Goal: Task Accomplishment & Management: Manage account settings

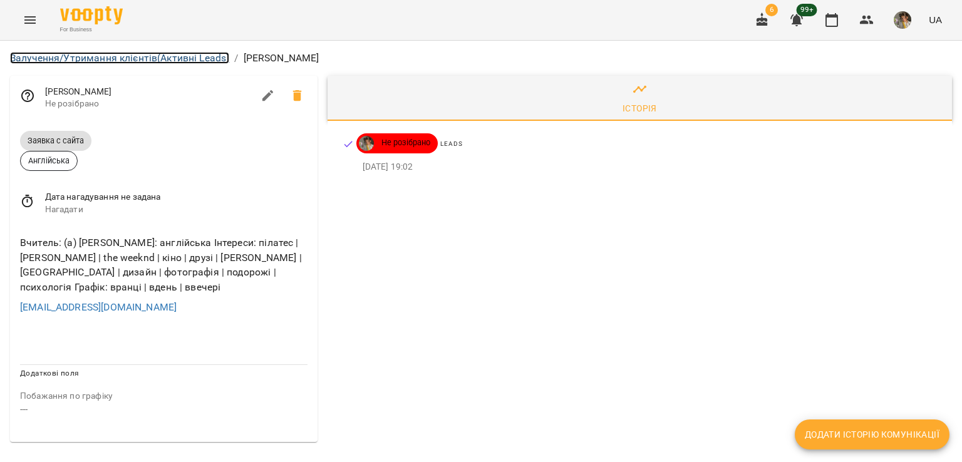
click at [55, 54] on link "Залучення/Утримання клієнтів (Активні Leads)" at bounding box center [119, 58] width 219 height 12
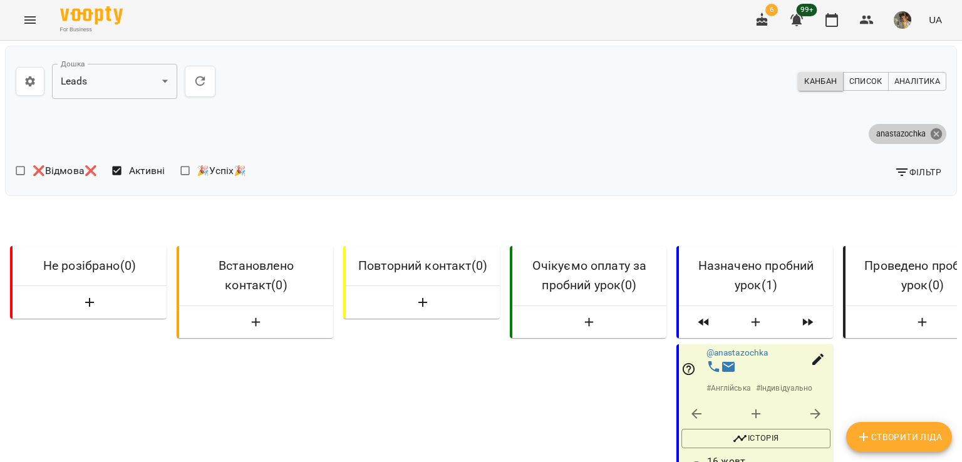
click at [931, 130] on icon at bounding box center [936, 133] width 11 height 11
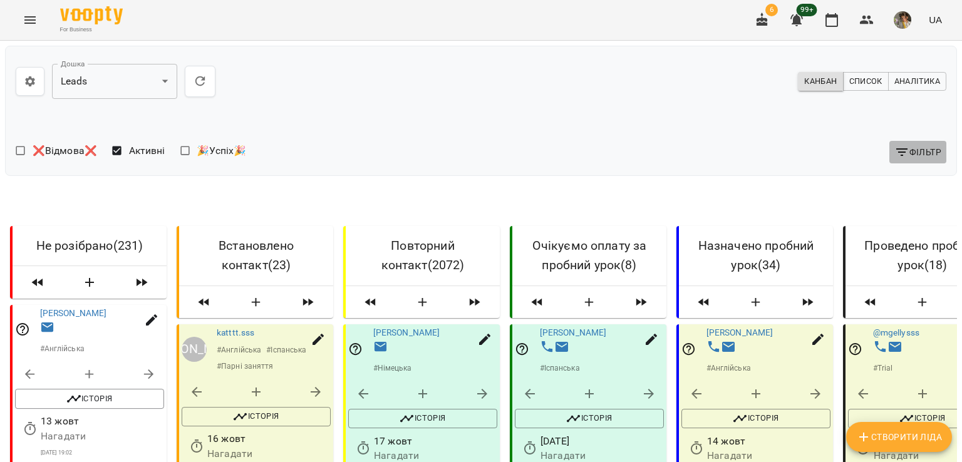
click at [909, 150] on span "Фільтр" at bounding box center [917, 152] width 47 height 15
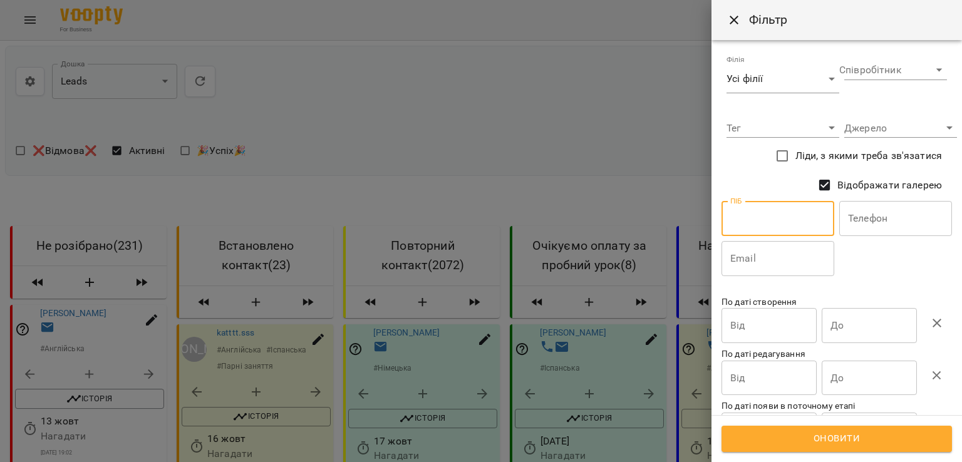
click at [745, 217] on input "text" at bounding box center [778, 218] width 113 height 35
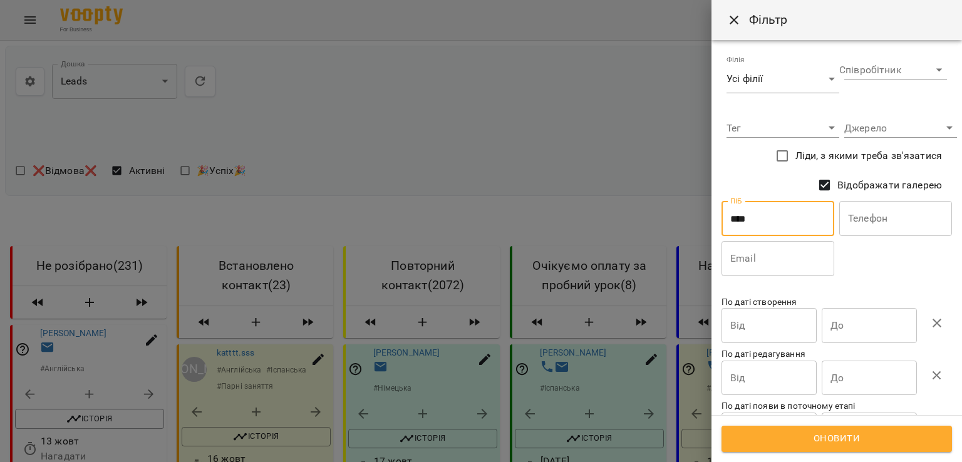
type input "****"
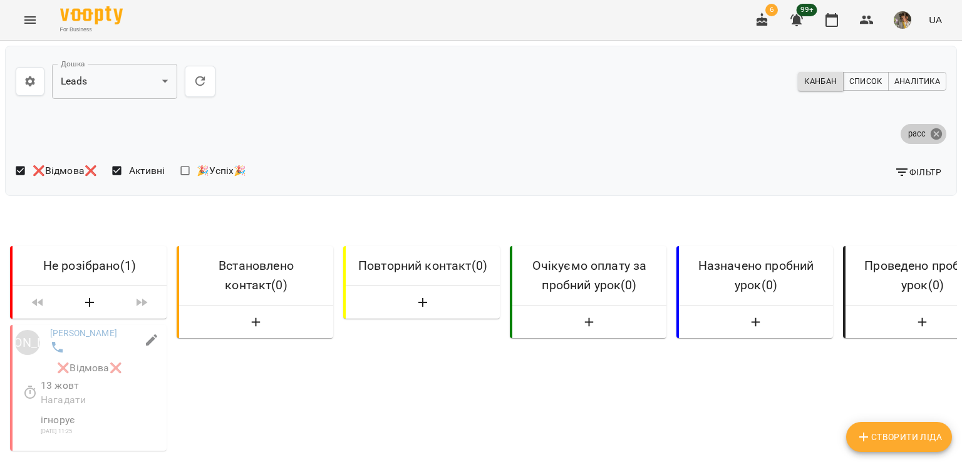
click at [930, 133] on icon at bounding box center [937, 134] width 14 height 14
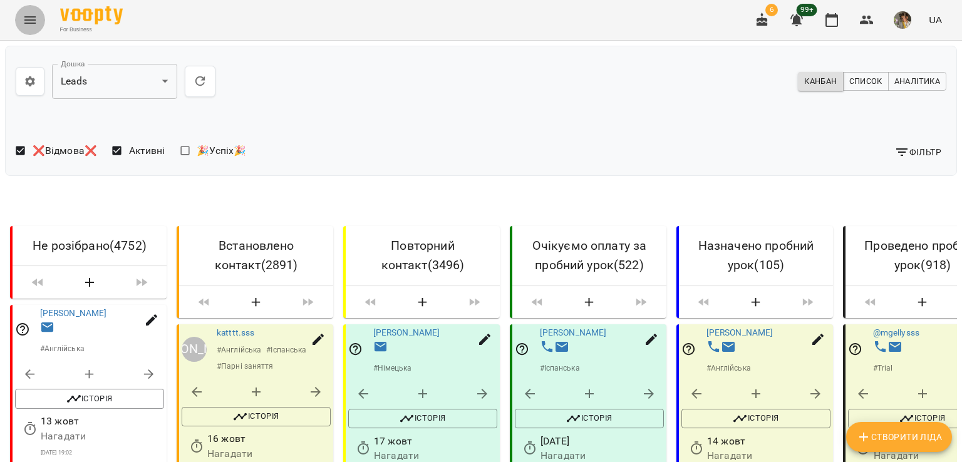
click at [28, 23] on icon "Menu" at bounding box center [29, 20] width 11 height 8
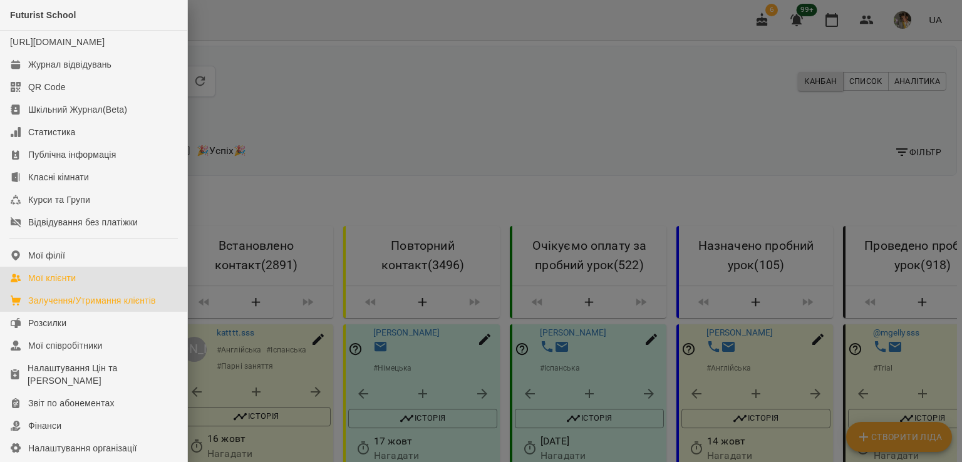
click at [74, 284] on div "Мої клієнти" at bounding box center [52, 278] width 48 height 13
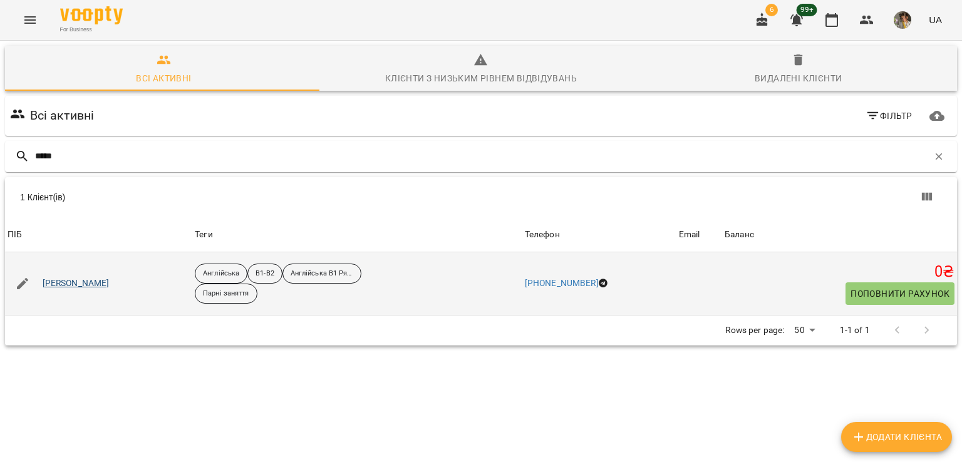
type input "*****"
click at [75, 284] on link "Буряк Марія" at bounding box center [76, 283] width 67 height 13
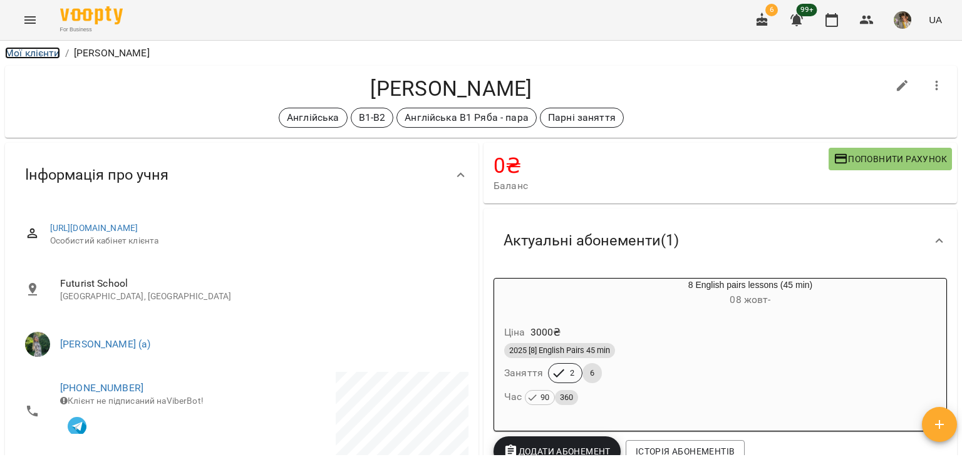
click at [30, 53] on link "Мої клієнти" at bounding box center [32, 53] width 55 height 12
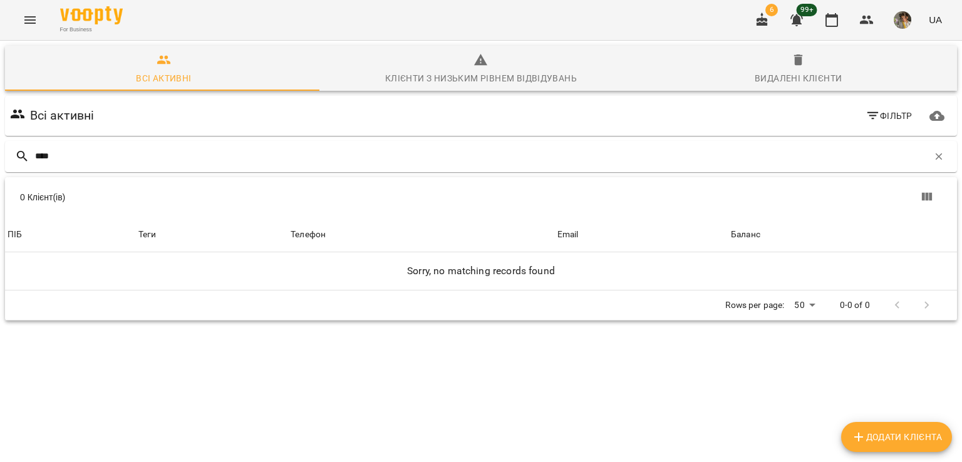
type input "****"
click at [779, 73] on div "Видалені клієнти" at bounding box center [798, 78] width 87 height 15
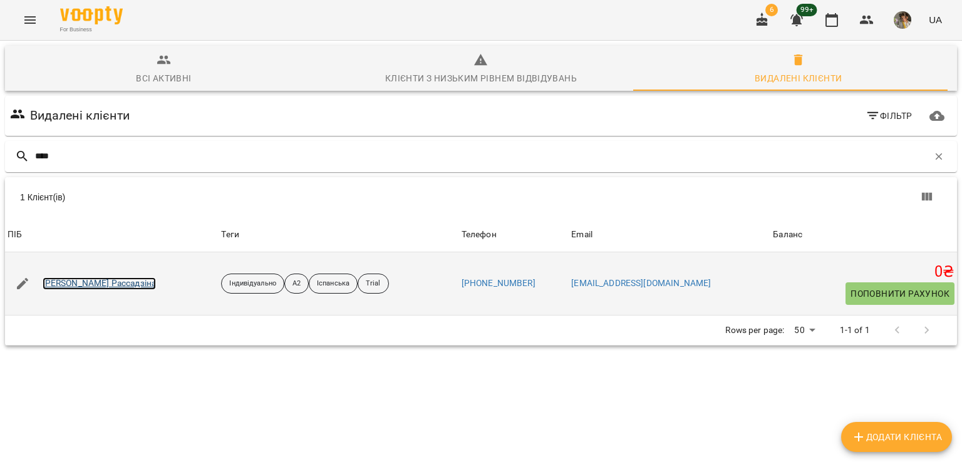
click at [66, 281] on link "Таня Рассадзіна" at bounding box center [100, 283] width 114 height 13
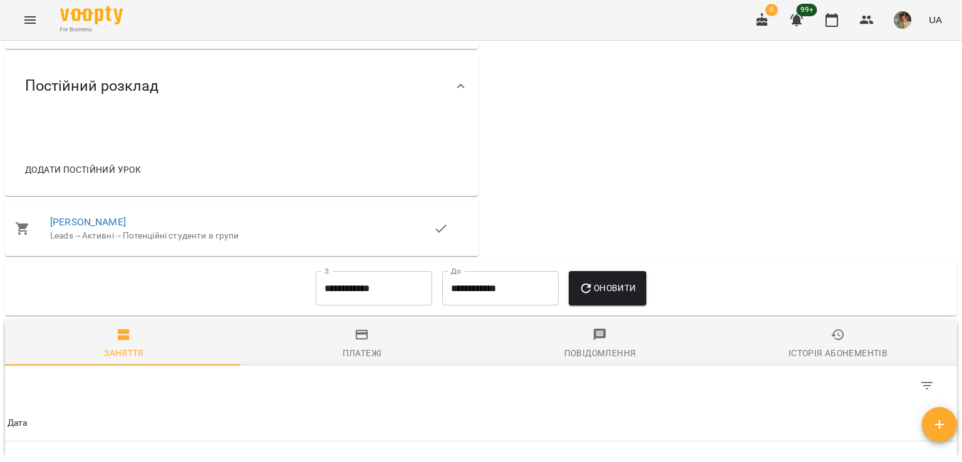
scroll to position [460, 0]
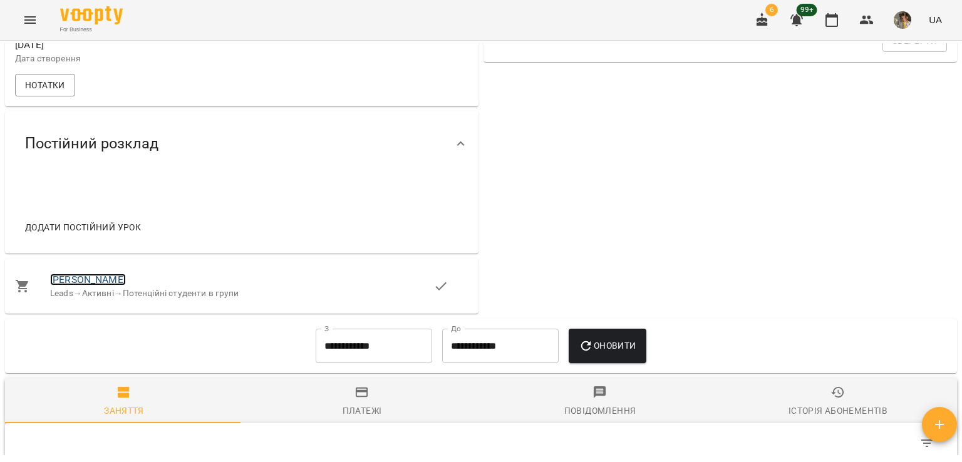
click at [60, 286] on link "Tania" at bounding box center [88, 280] width 76 height 12
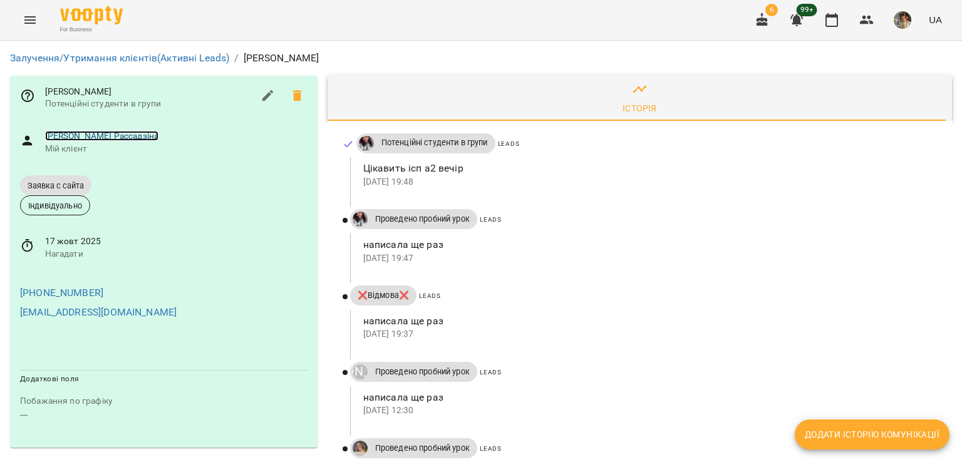
click at [92, 138] on link "Таня Рассадзіна" at bounding box center [102, 136] width 114 height 10
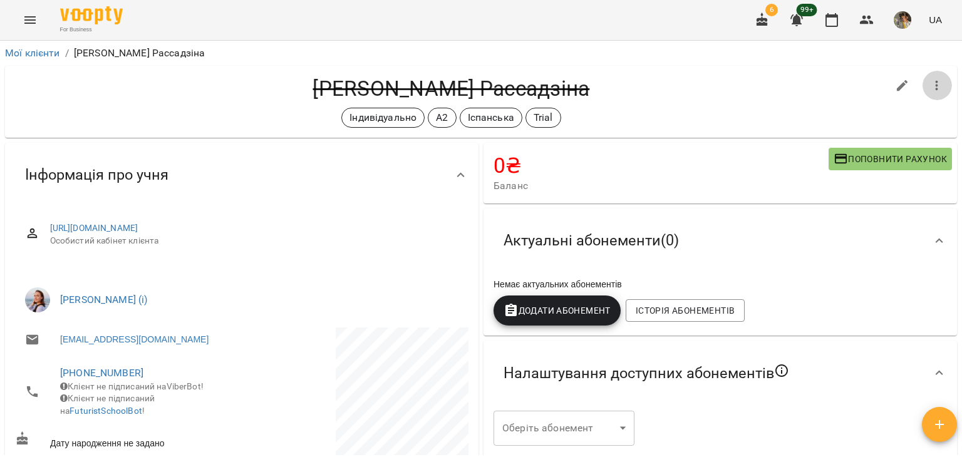
click at [928, 94] on button "button" at bounding box center [937, 86] width 30 height 30
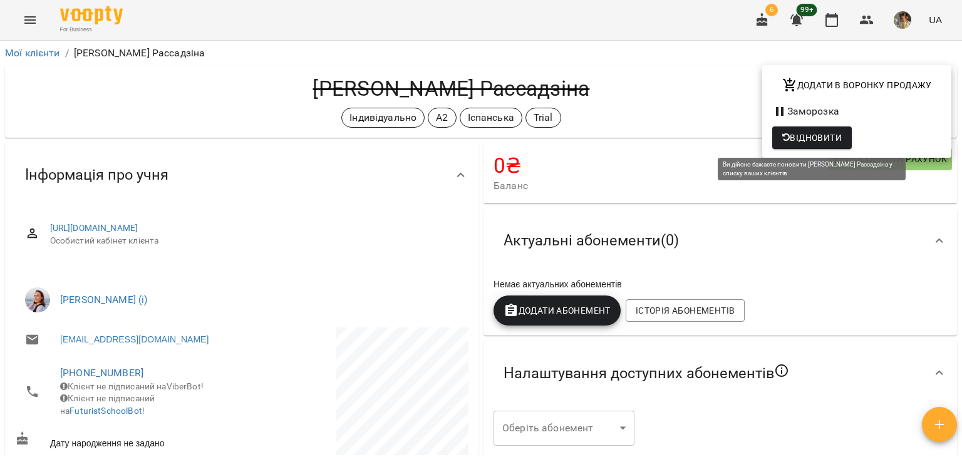
click at [813, 132] on span "Відновити" at bounding box center [812, 137] width 60 height 15
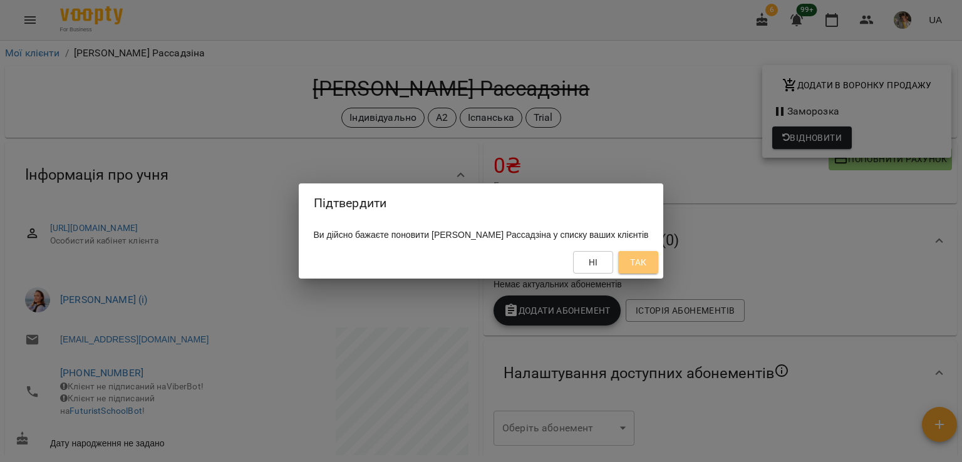
click at [631, 266] on span "Так" at bounding box center [638, 262] width 16 height 15
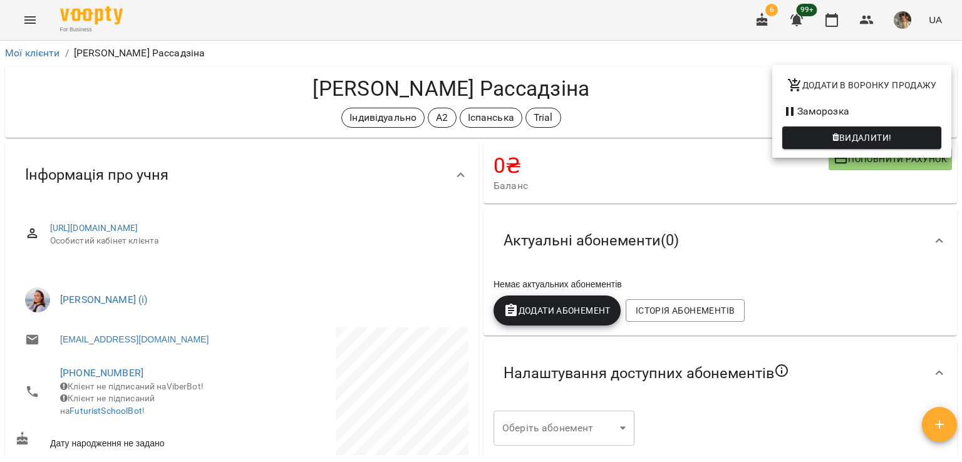
click at [35, 52] on div at bounding box center [481, 231] width 962 height 462
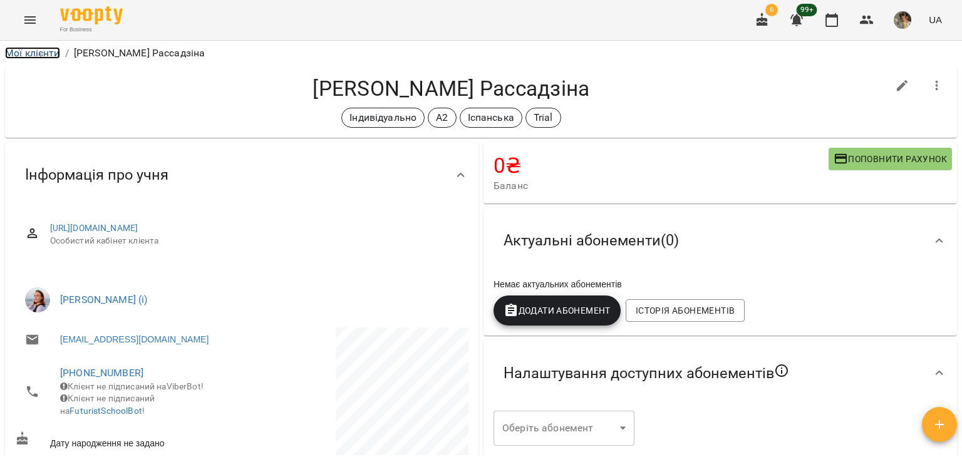
click at [35, 52] on link "Мої клієнти" at bounding box center [32, 53] width 55 height 12
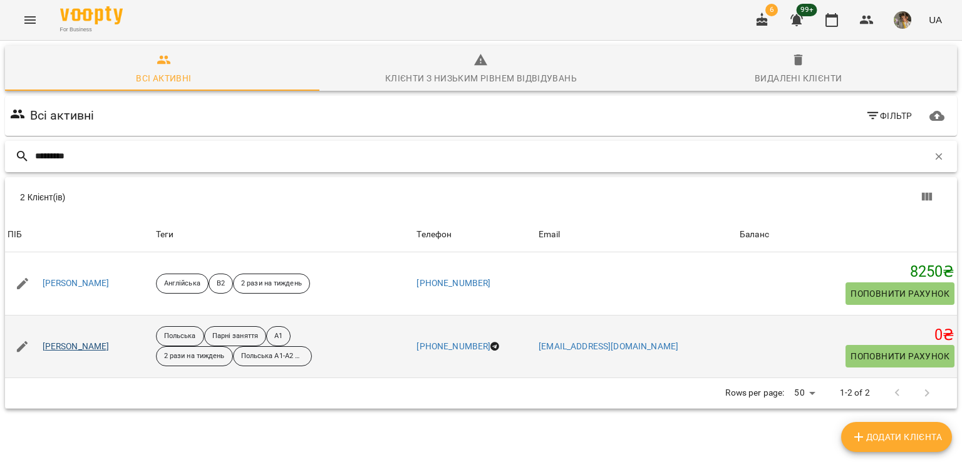
type input "*********"
click at [75, 348] on link "Надія Корнієнко" at bounding box center [76, 347] width 67 height 13
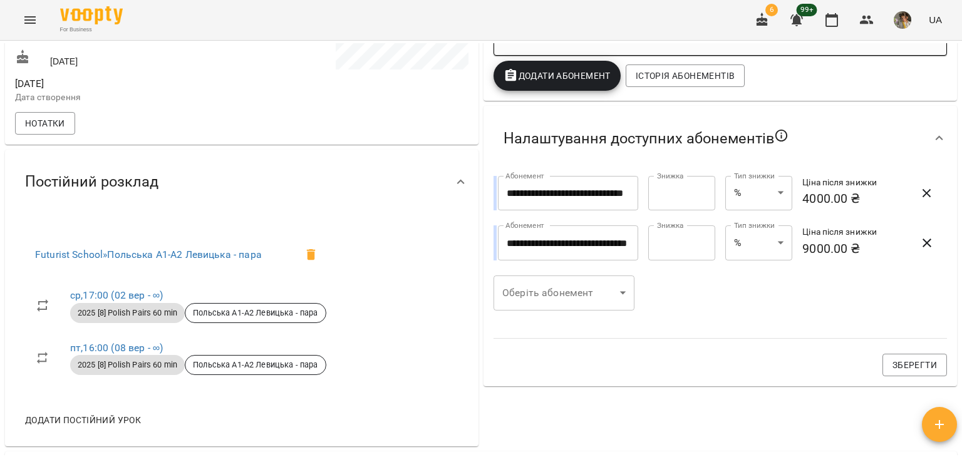
scroll to position [417, 0]
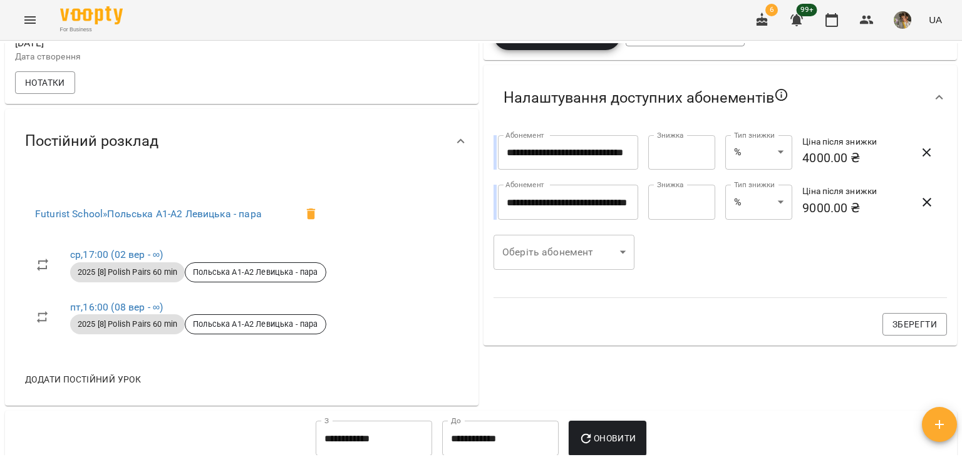
click at [593, 266] on body "For Business 6 99+ UA Мої клієнти / Надія Корнієнко Надія Корнієнко Польська Па…" at bounding box center [481, 251] width 962 height 503
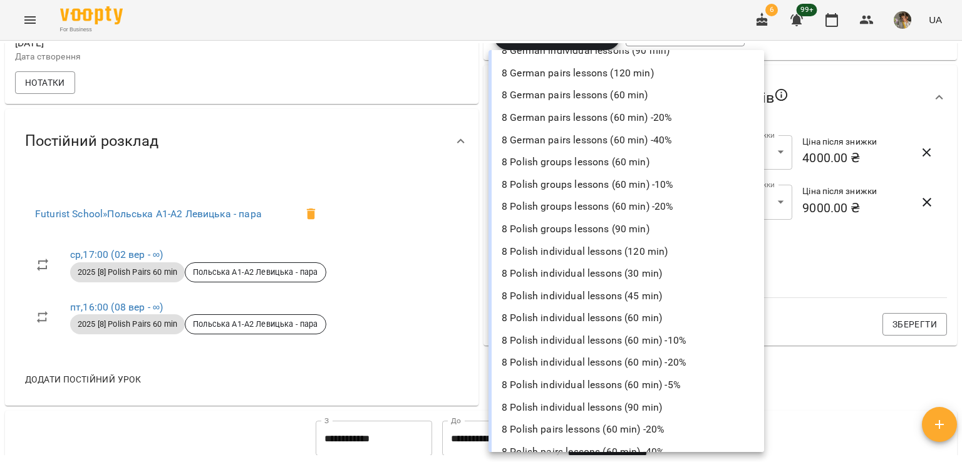
scroll to position [1533, 0]
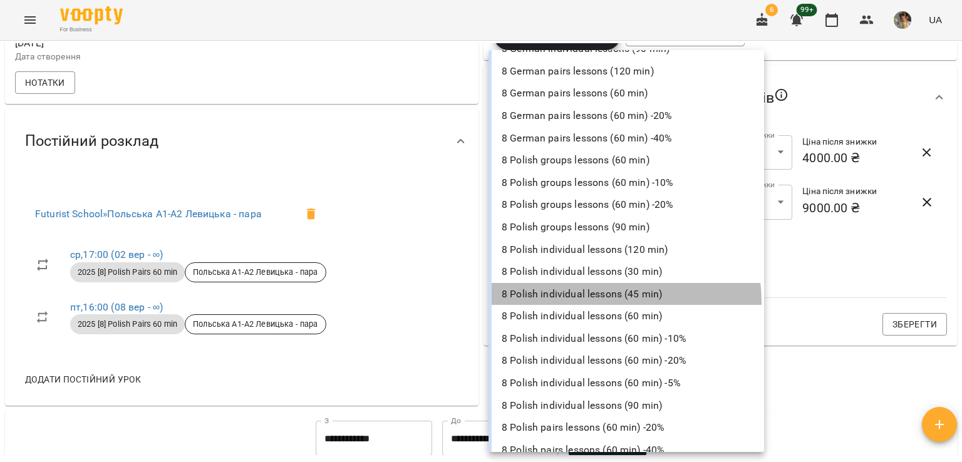
click at [597, 301] on li "8 Polish individual lessons (45 min)" at bounding box center [627, 294] width 276 height 23
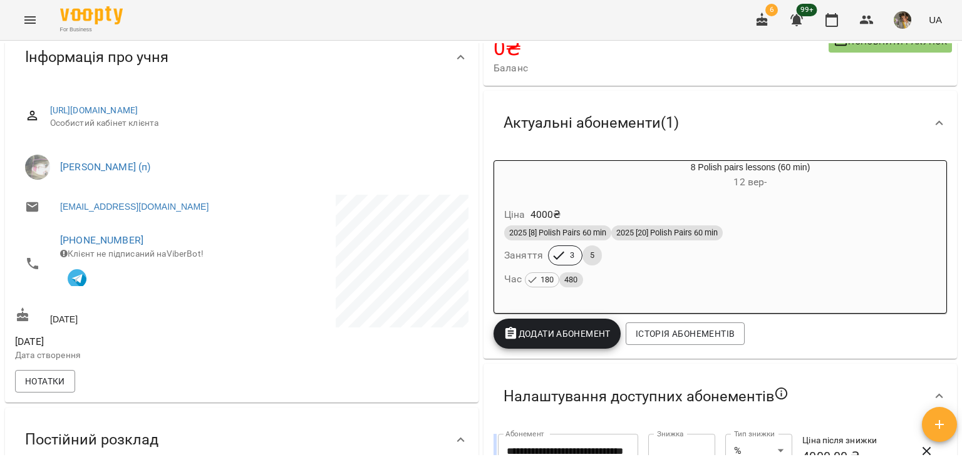
scroll to position [0, 0]
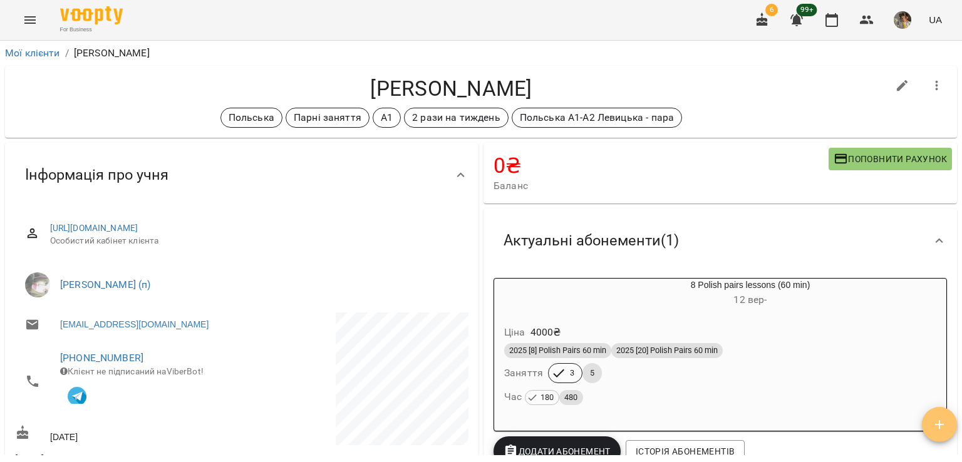
click at [935, 434] on button "button" at bounding box center [939, 424] width 35 height 35
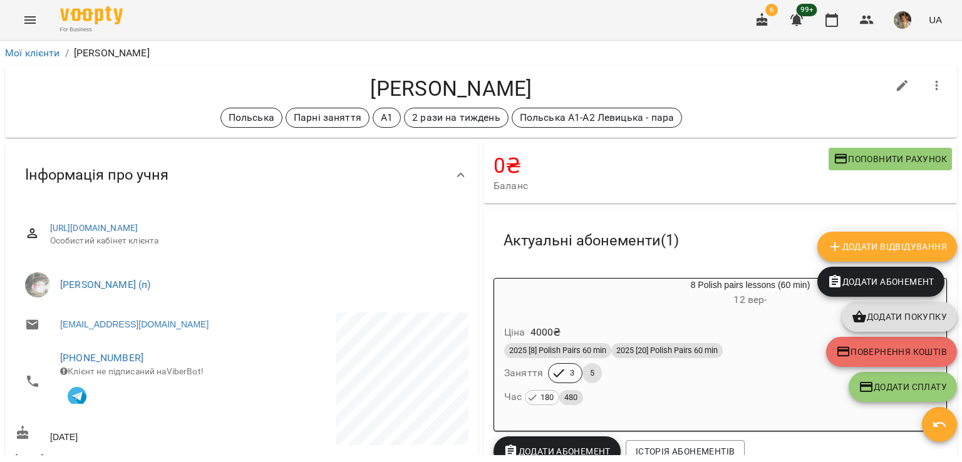
click at [878, 321] on span "Додати покупку" at bounding box center [899, 316] width 95 height 15
select select "****"
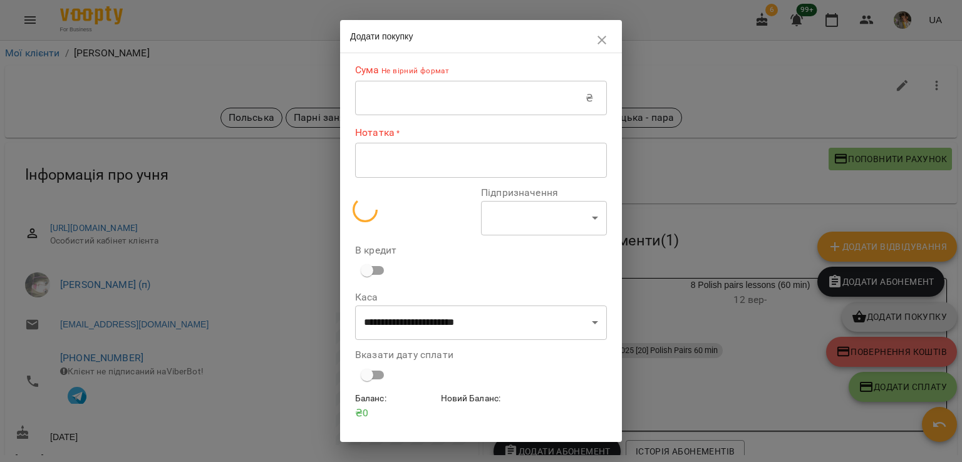
select select "*******"
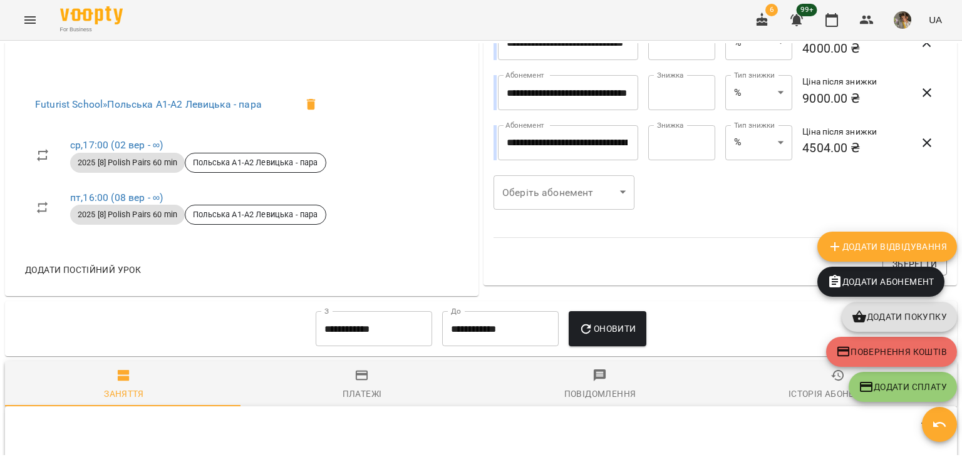
scroll to position [556, 0]
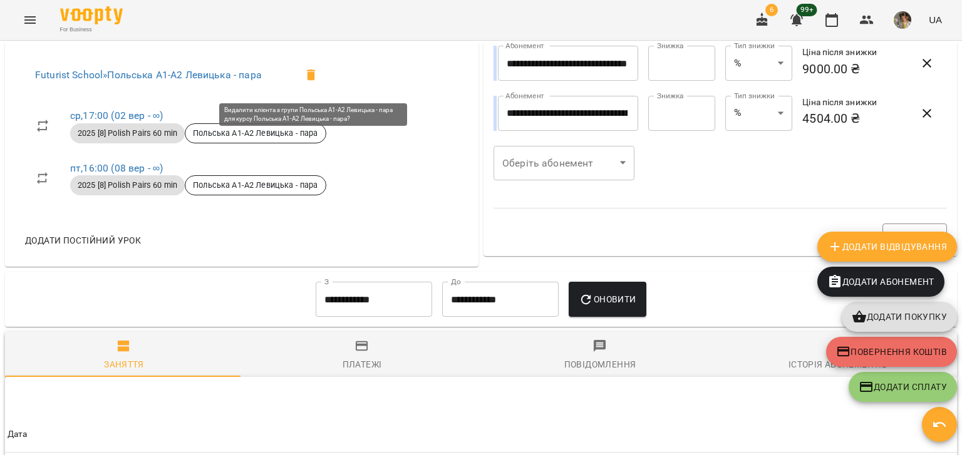
click at [310, 78] on icon at bounding box center [311, 75] width 9 height 11
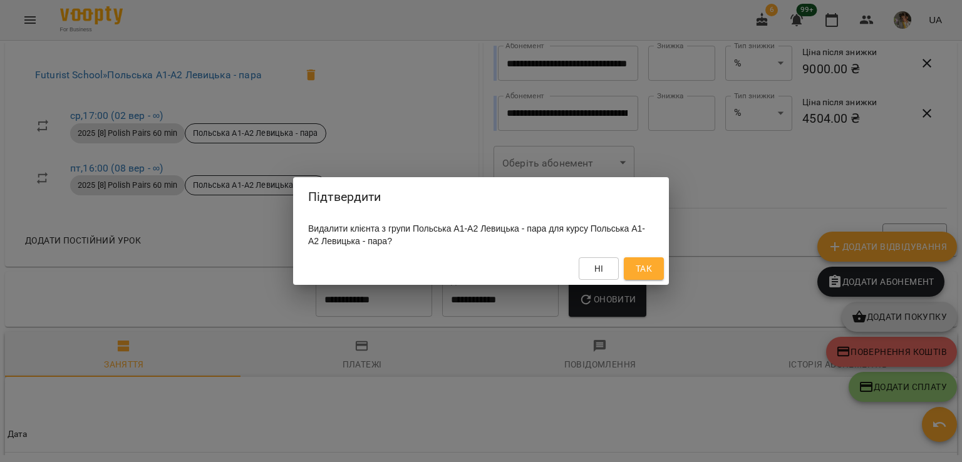
click at [632, 276] on button "Так" at bounding box center [644, 268] width 40 height 23
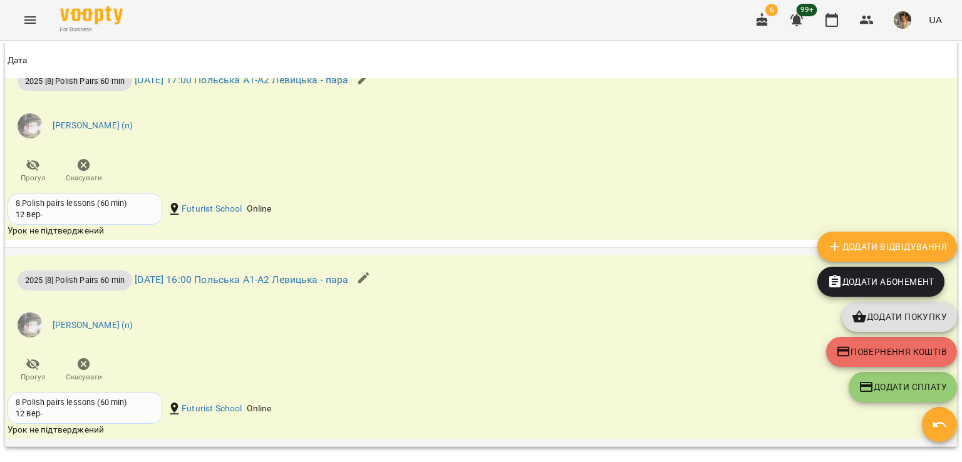
scroll to position [1324, 0]
click at [81, 173] on span "Скасувати" at bounding box center [84, 177] width 36 height 11
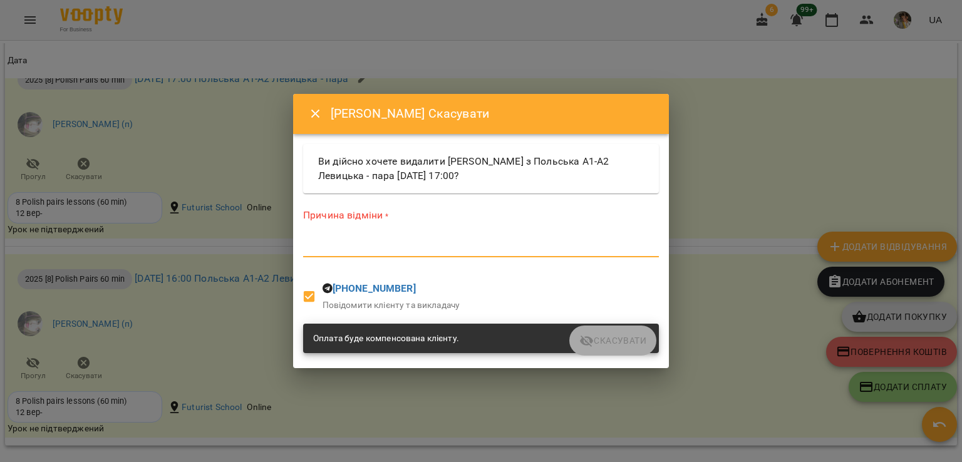
click at [368, 247] on textarea at bounding box center [481, 247] width 356 height 12
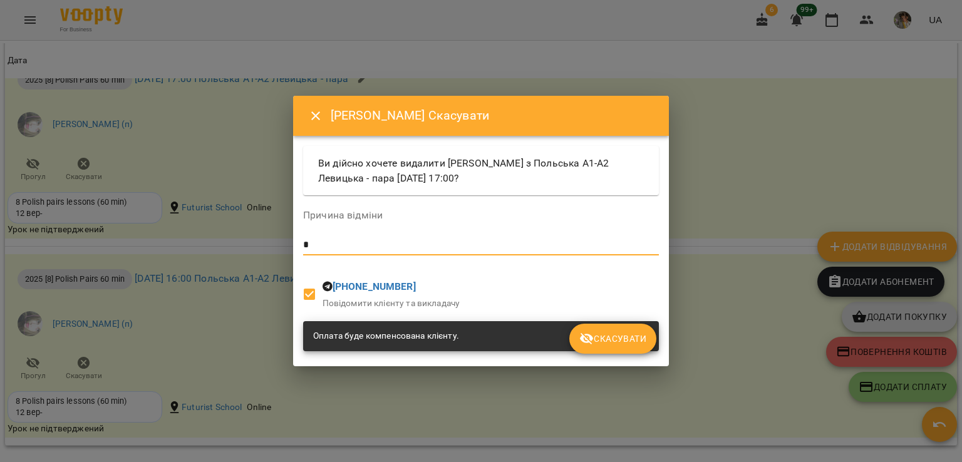
type textarea "*"
click at [616, 336] on span "Скасувати" at bounding box center [612, 338] width 67 height 15
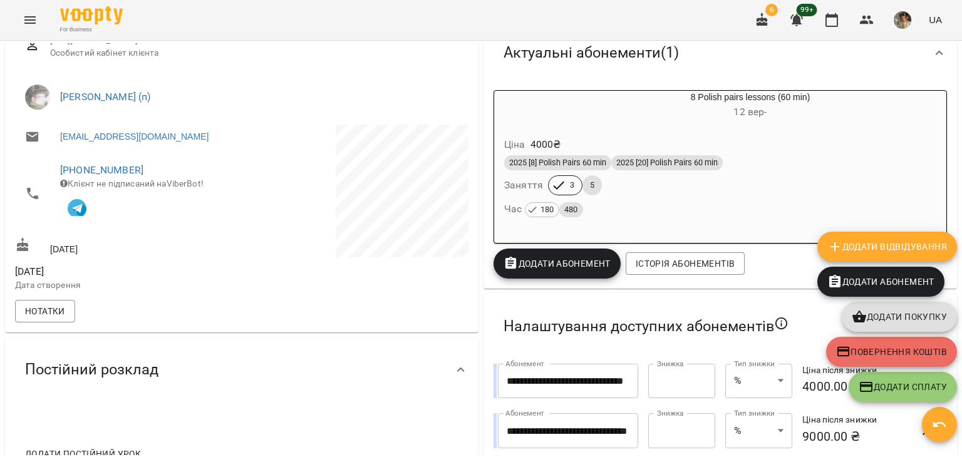
scroll to position [0, 0]
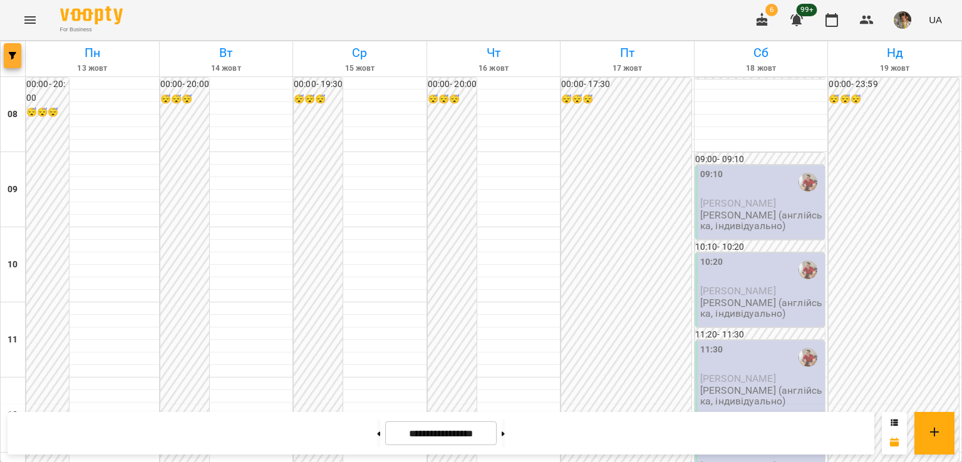
scroll to position [744, 0]
click at [10, 64] on button "button" at bounding box center [13, 55] width 18 height 25
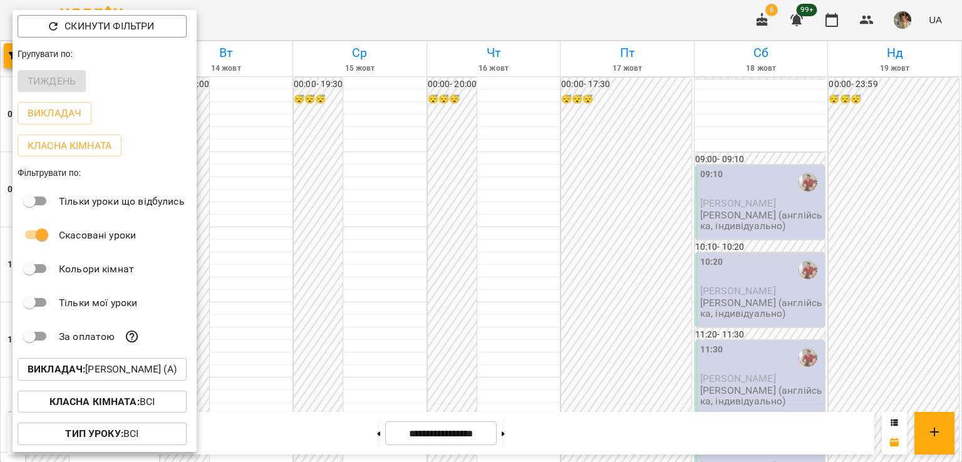
click at [98, 373] on p "Викладач : [PERSON_NAME] (а)" at bounding box center [102, 369] width 149 height 15
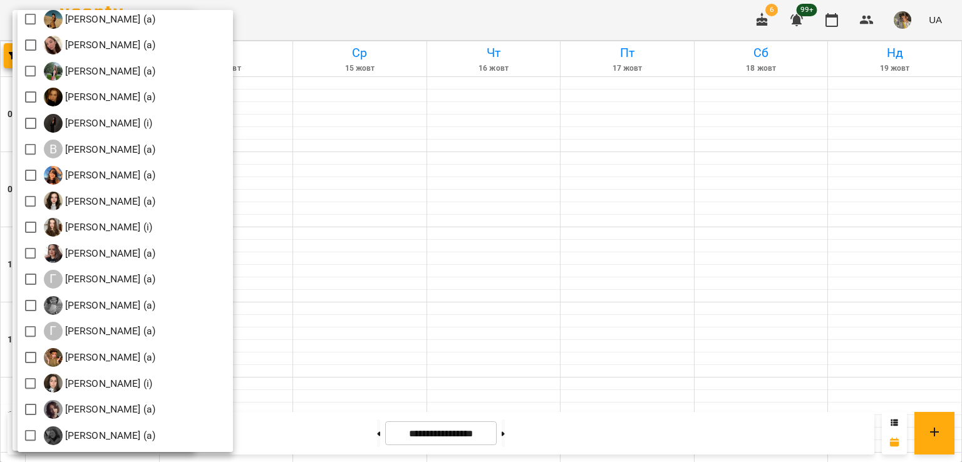
scroll to position [355, 0]
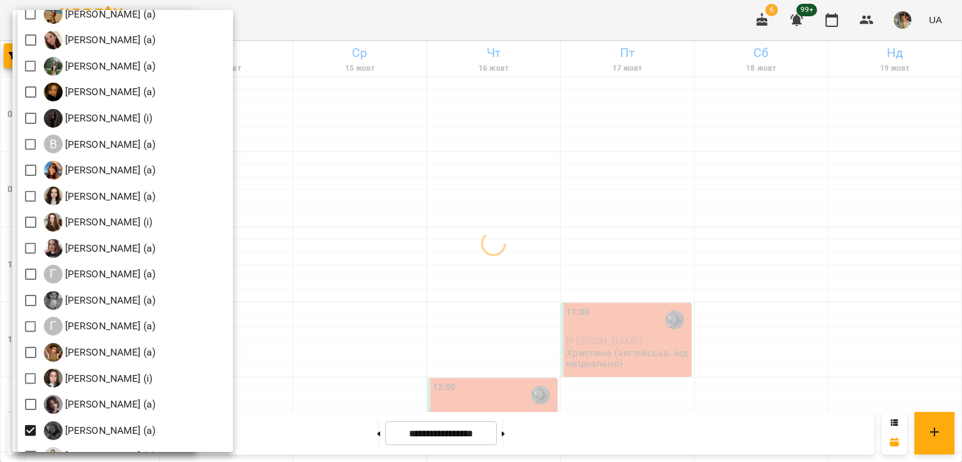
click at [486, 251] on div at bounding box center [481, 231] width 962 height 462
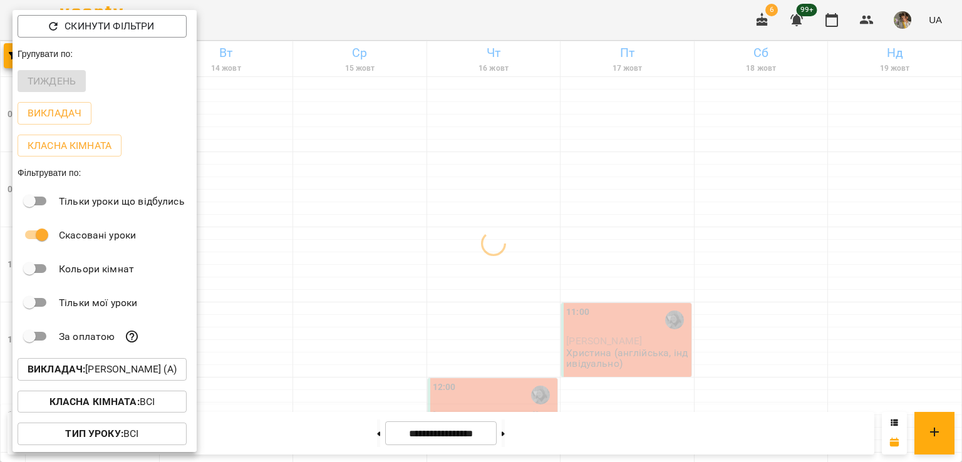
click at [486, 251] on div at bounding box center [481, 231] width 962 height 462
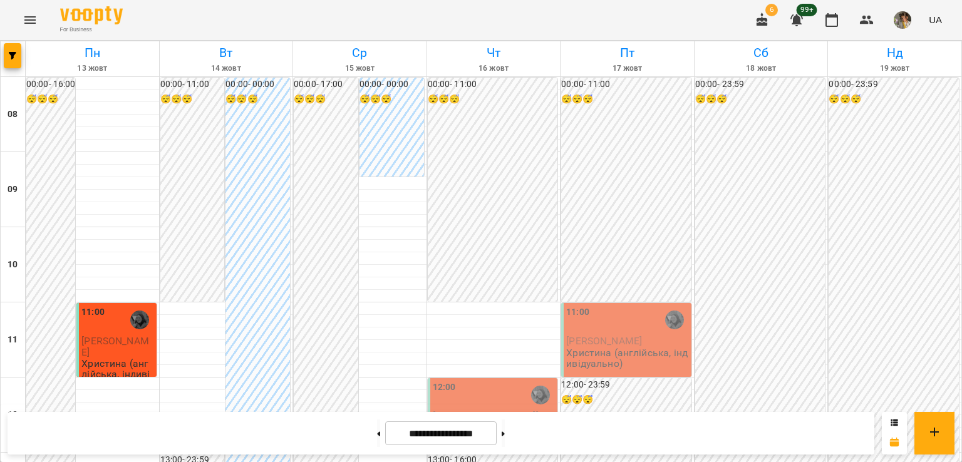
scroll to position [10, 0]
click at [106, 358] on p "Христина (англійська, індивідуально)" at bounding box center [117, 374] width 72 height 33
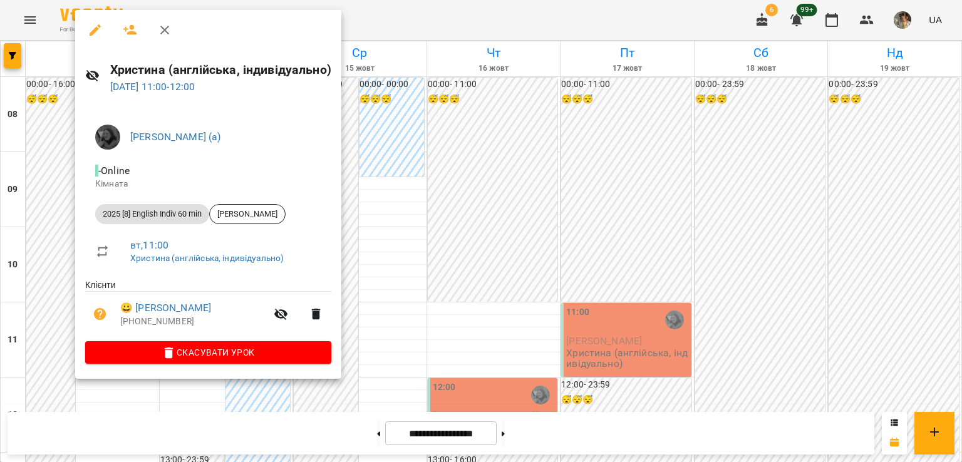
click at [127, 38] on button "button" at bounding box center [130, 30] width 30 height 30
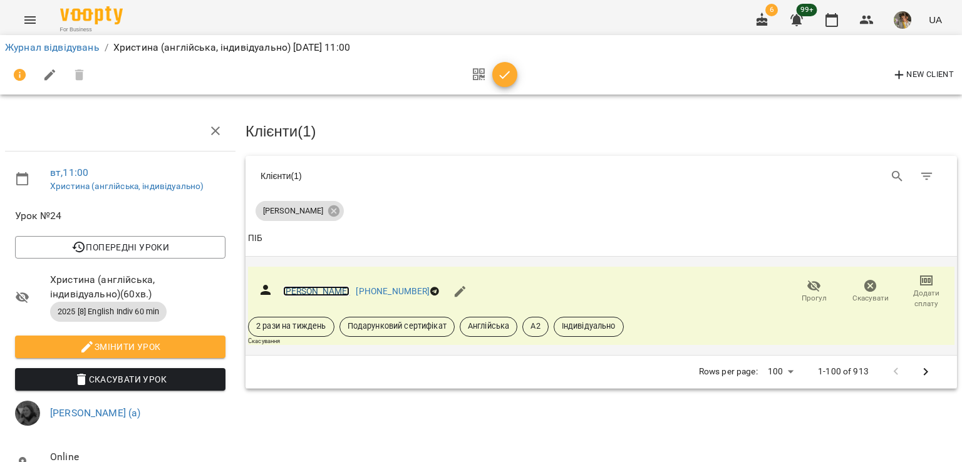
click at [303, 290] on link "[PERSON_NAME]" at bounding box center [316, 291] width 67 height 10
click at [48, 44] on link "Журнал відвідувань" at bounding box center [52, 47] width 95 height 12
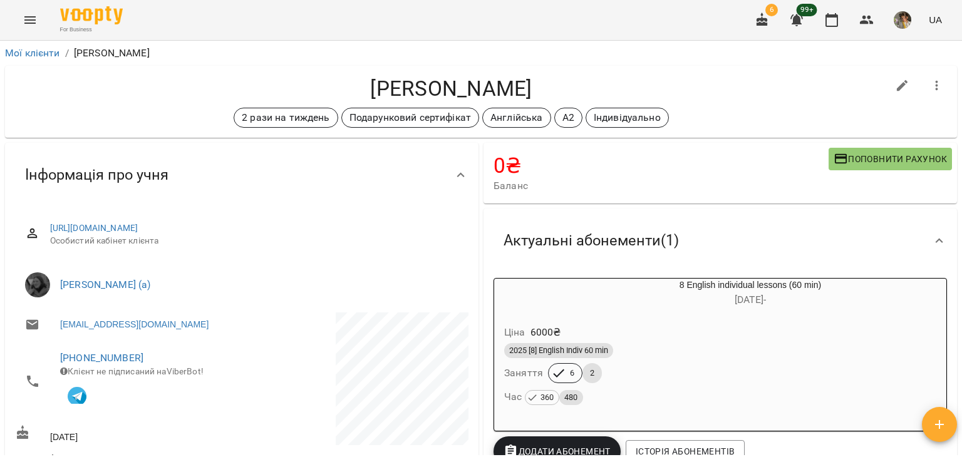
click at [628, 346] on div "2025 [8] English Indiv 60 min" at bounding box center [720, 350] width 432 height 15
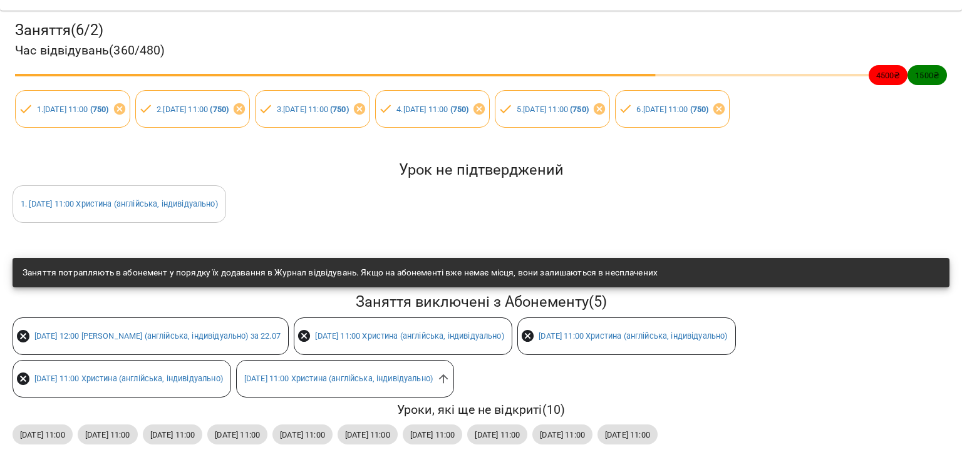
scroll to position [194, 0]
click at [450, 377] on icon at bounding box center [444, 379] width 14 height 14
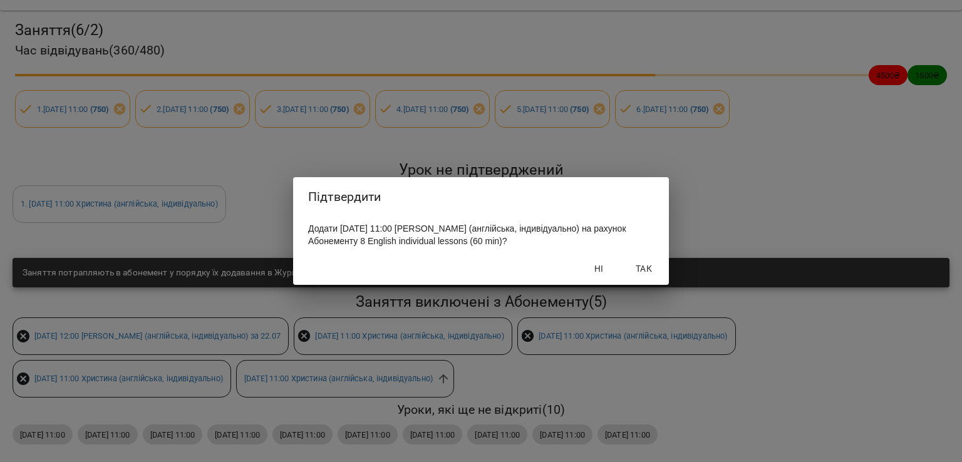
click at [653, 261] on button "Так" at bounding box center [644, 268] width 40 height 23
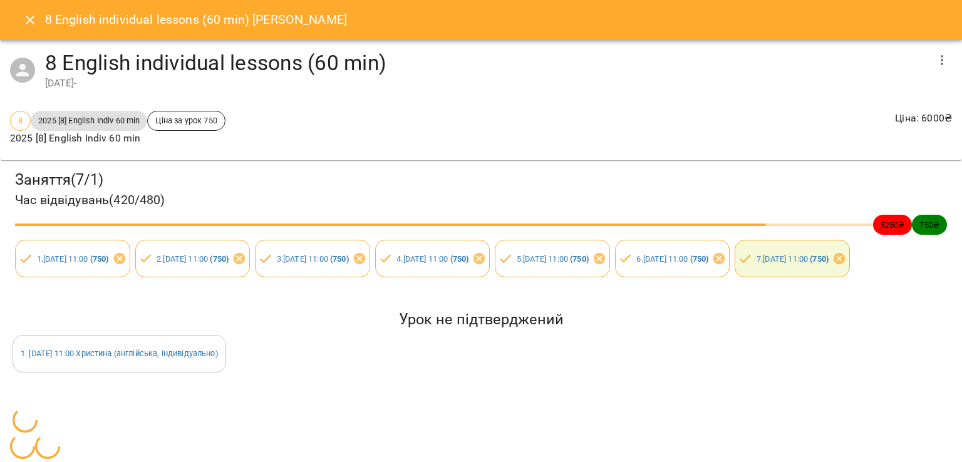
click at [28, 8] on button "Close" at bounding box center [30, 20] width 30 height 30
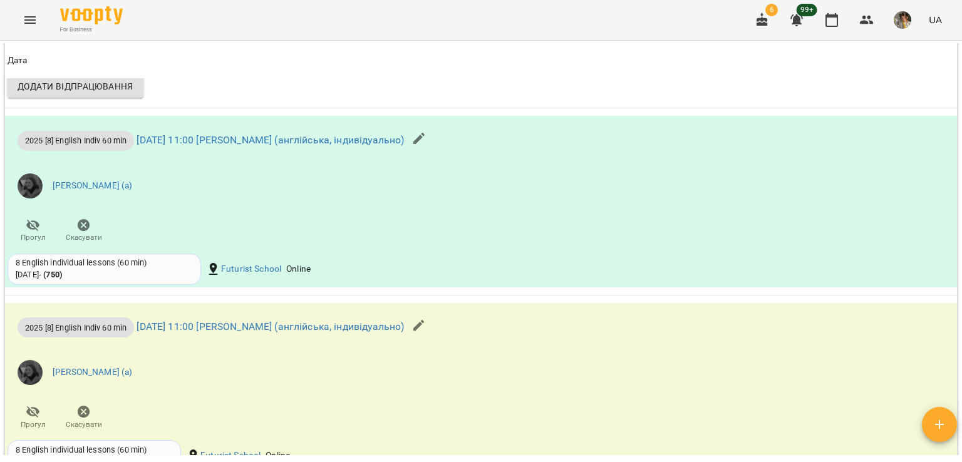
scroll to position [1454, 0]
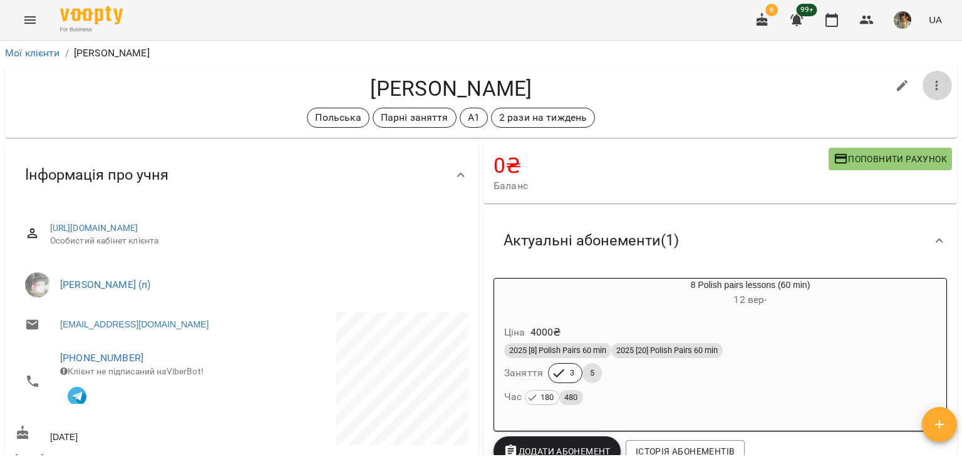
click at [930, 83] on icon "button" at bounding box center [937, 85] width 15 height 15
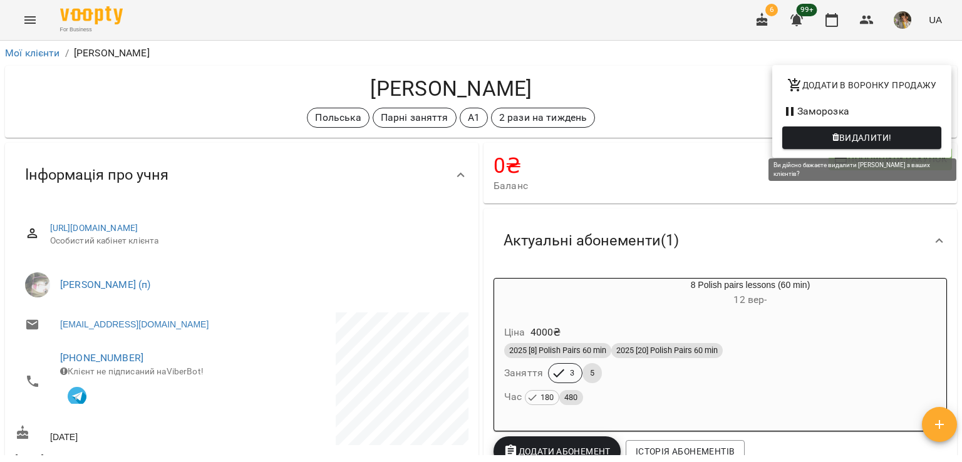
click at [848, 133] on span "Видалити!" at bounding box center [865, 137] width 53 height 15
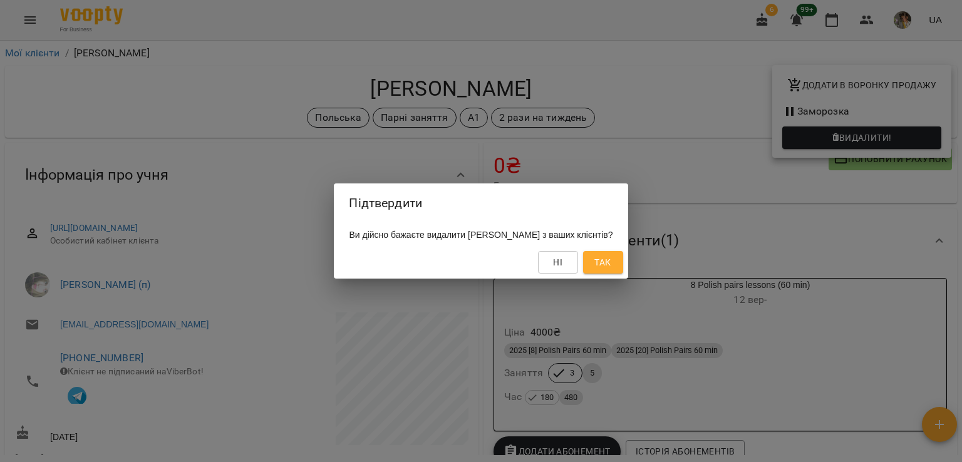
click at [611, 267] on span "Так" at bounding box center [602, 262] width 16 height 15
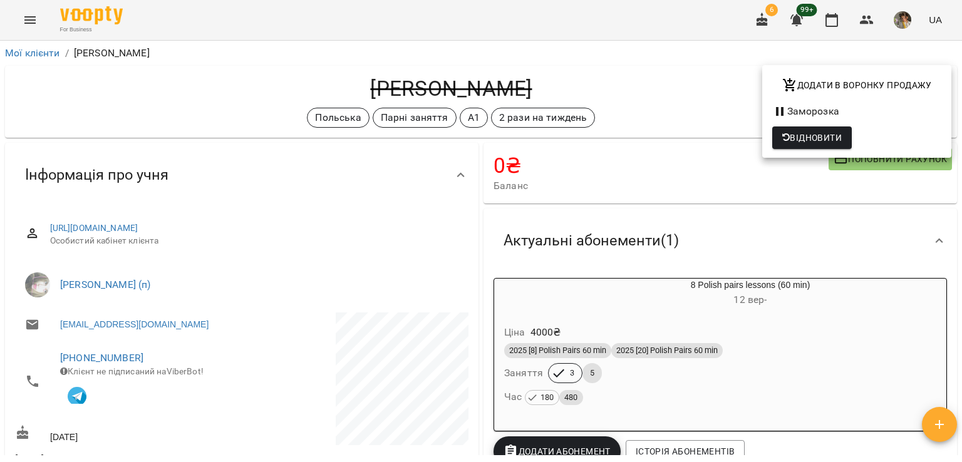
drag, startPoint x: 529, startPoint y: 88, endPoint x: 361, endPoint y: 83, distance: 168.6
click at [361, 83] on div at bounding box center [481, 231] width 962 height 462
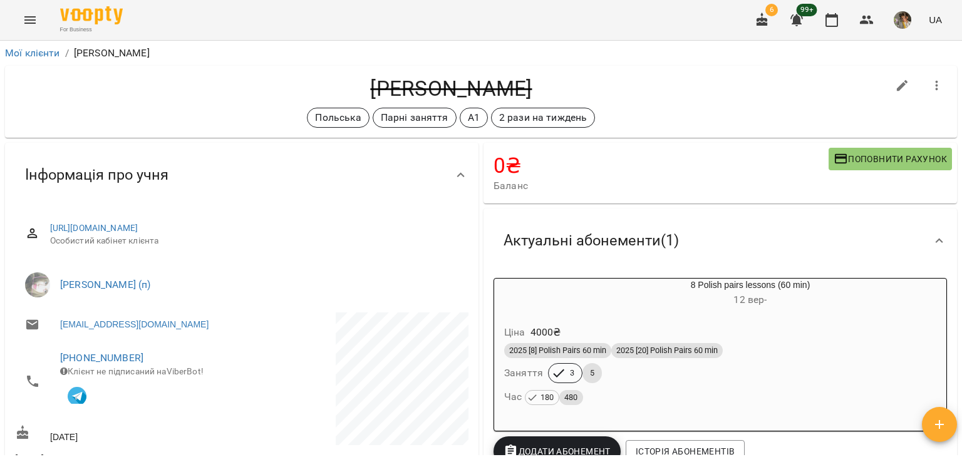
drag, startPoint x: 361, startPoint y: 83, endPoint x: 524, endPoint y: 90, distance: 163.6
click at [524, 90] on h4 "Надія Корнієнко" at bounding box center [451, 89] width 873 height 26
copy h4 "Надія Корнієнко"
